Goal: Find specific page/section: Find specific page/section

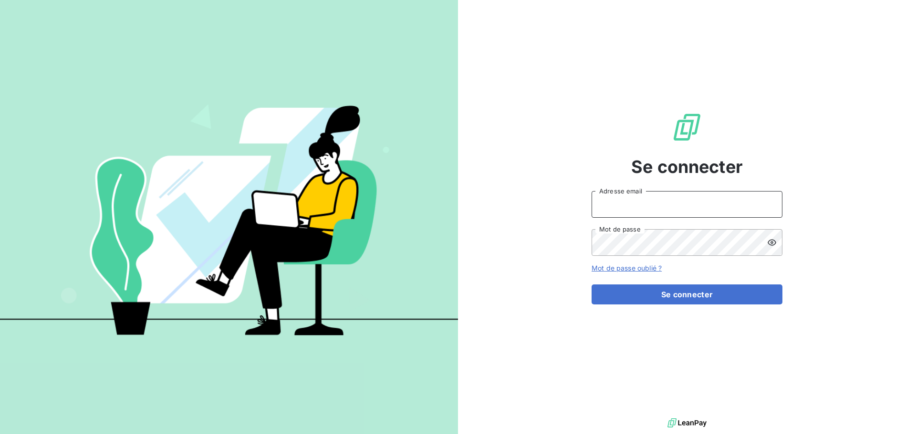
click at [692, 205] on input "Adresse email" at bounding box center [686, 204] width 191 height 27
type input "[EMAIL_ADDRESS][DOMAIN_NAME]"
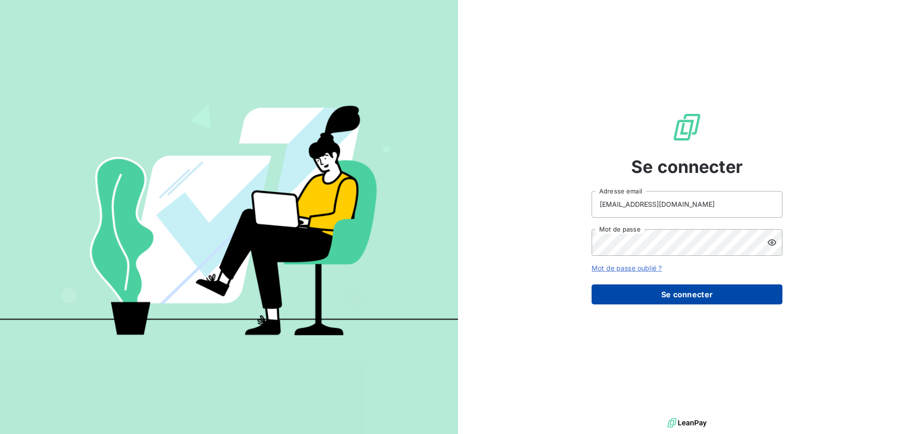
click at [693, 303] on button "Se connecter" at bounding box center [686, 295] width 191 height 20
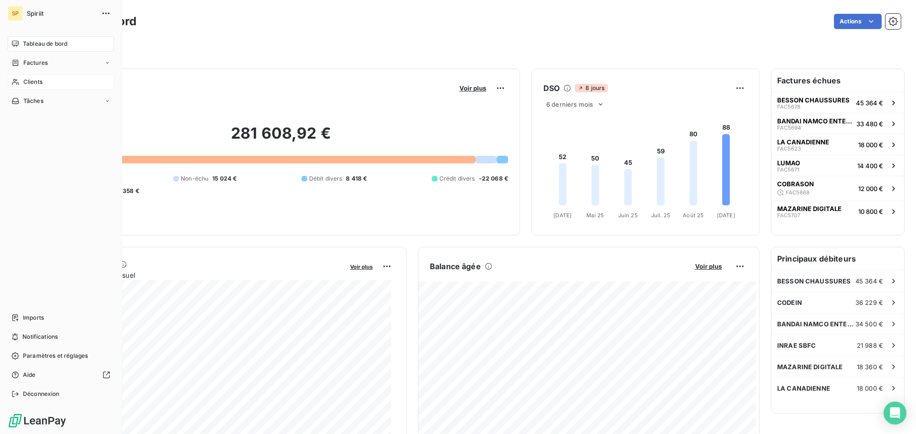
click at [24, 83] on span "Clients" at bounding box center [32, 82] width 19 height 9
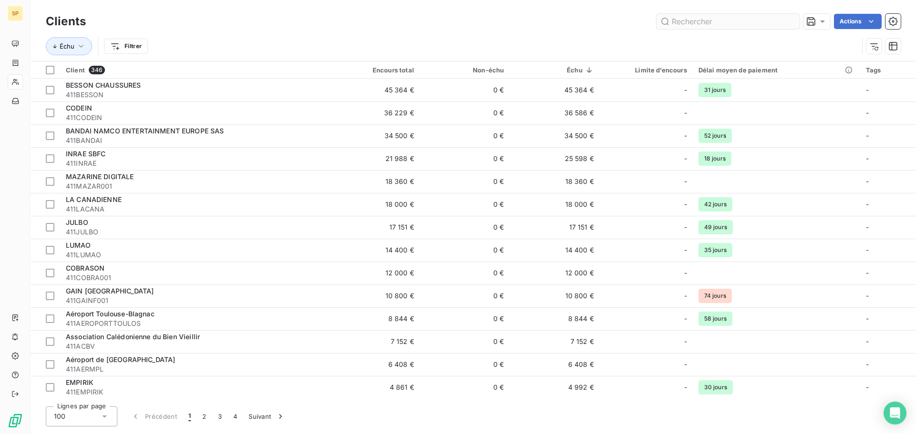
click at [687, 21] on input "text" at bounding box center [727, 21] width 143 height 15
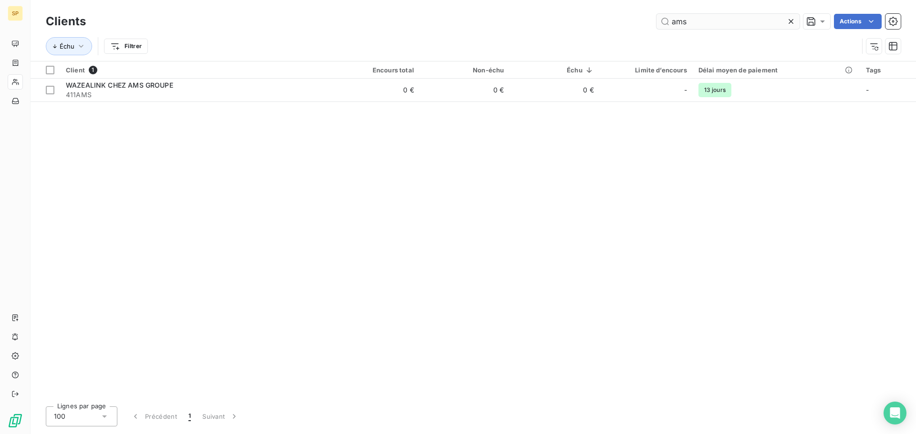
type input "ams"
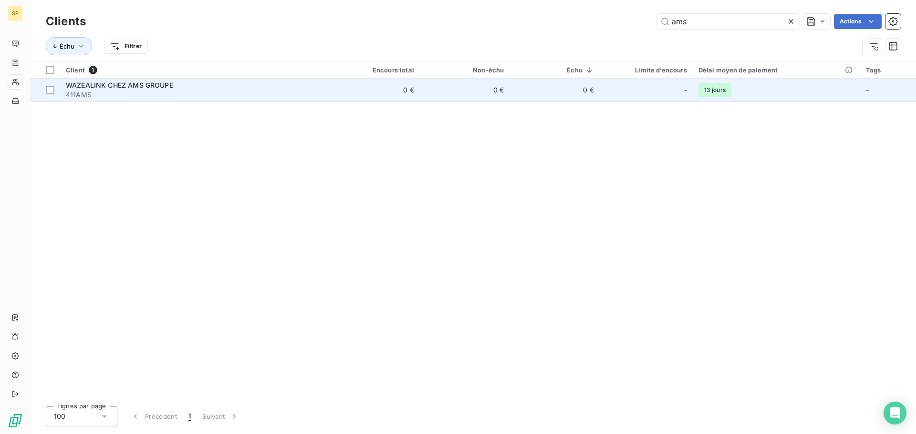
click at [137, 88] on span "WAZEALINK CHEZ AMS GROUPE" at bounding box center [119, 85] width 107 height 8
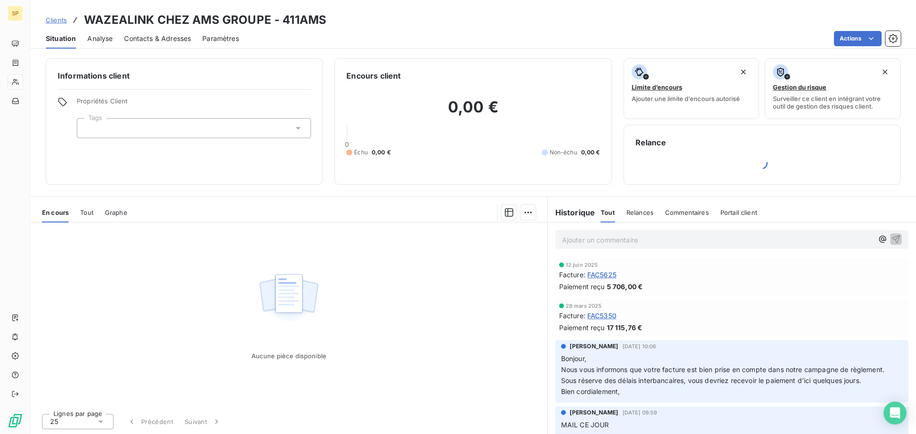
click at [88, 216] on span "Tout" at bounding box center [86, 213] width 13 height 8
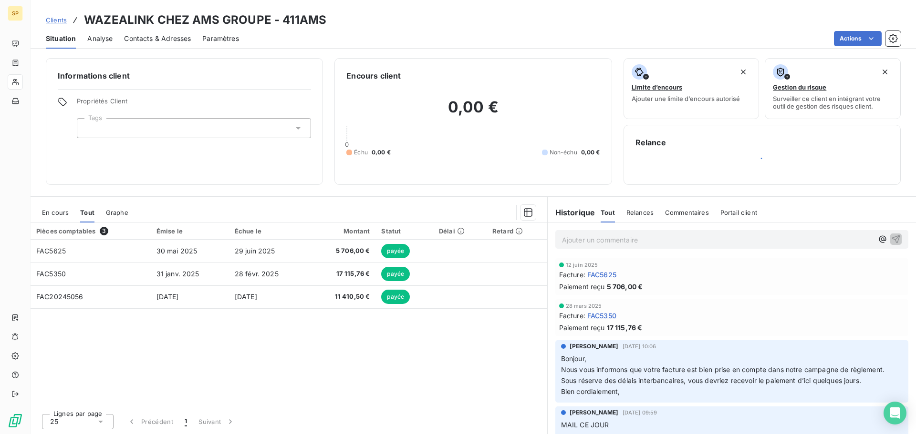
click at [54, 220] on div "En cours" at bounding box center [55, 213] width 27 height 20
